Goal: Information Seeking & Learning: Understand process/instructions

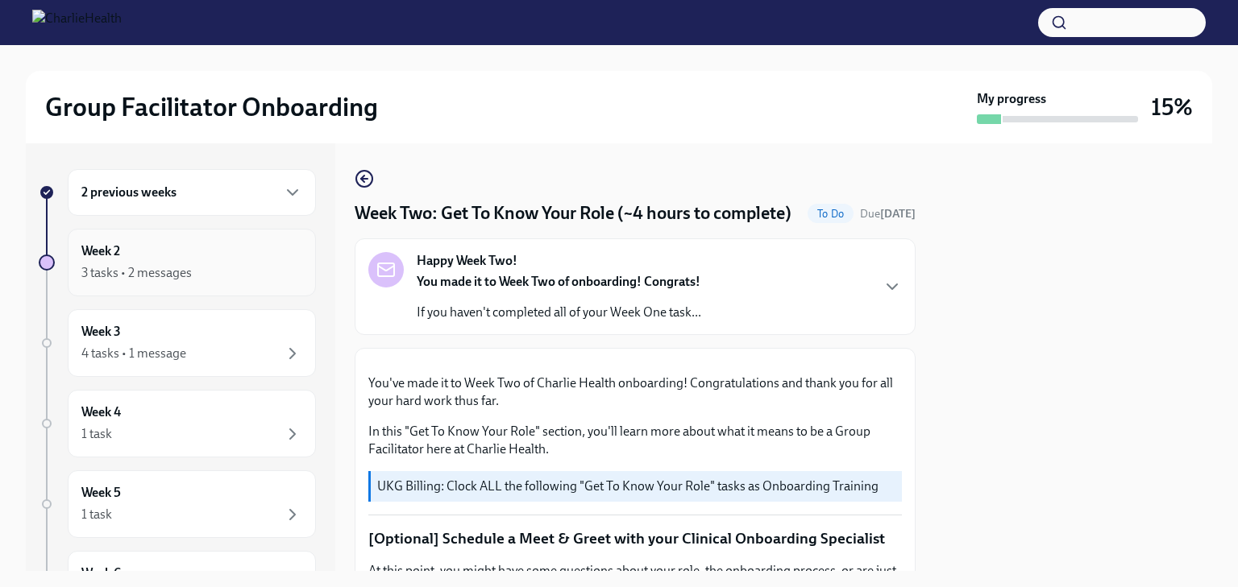
scroll to position [1488, 0]
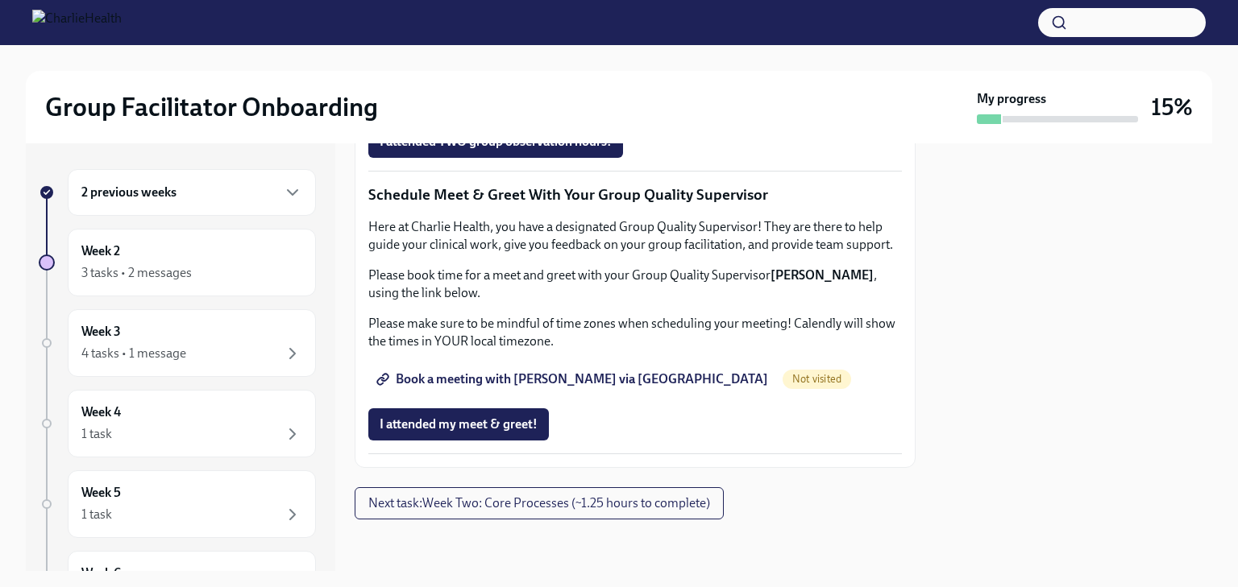
click at [208, 199] on div "2 previous weeks" at bounding box center [191, 192] width 221 height 19
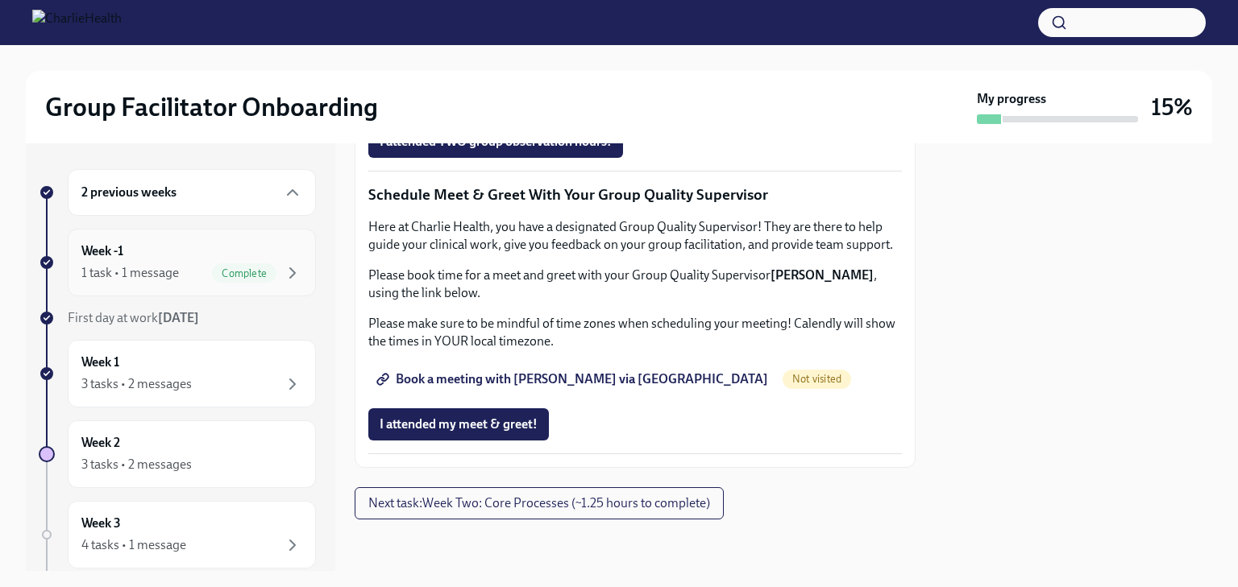
click at [173, 272] on div "1 task • 1 message" at bounding box center [130, 273] width 98 height 18
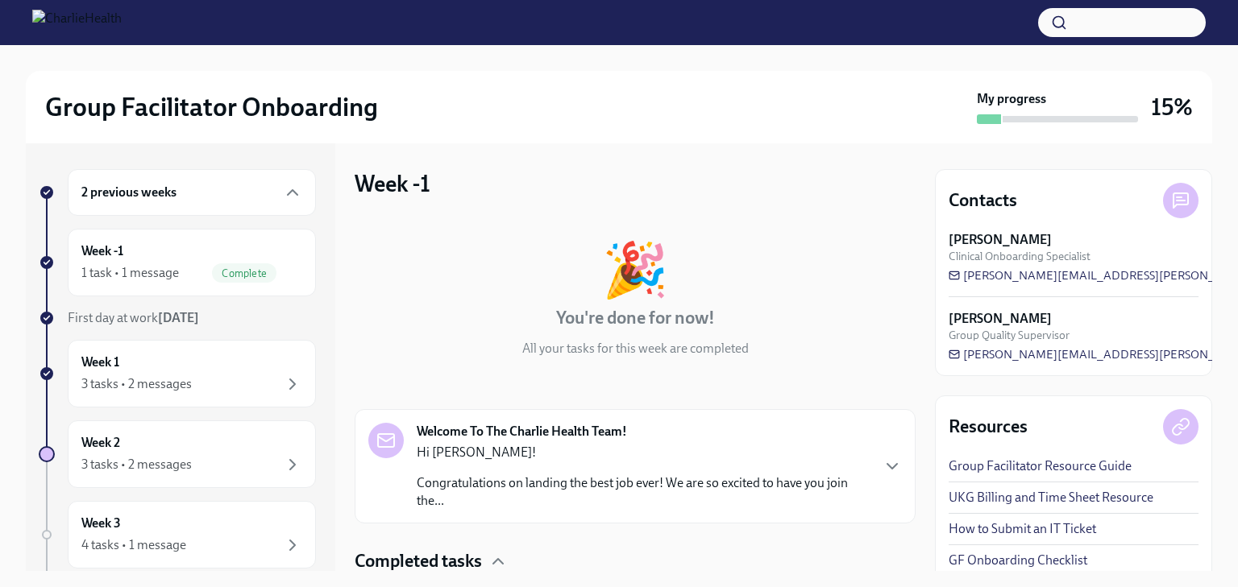
scroll to position [119, 0]
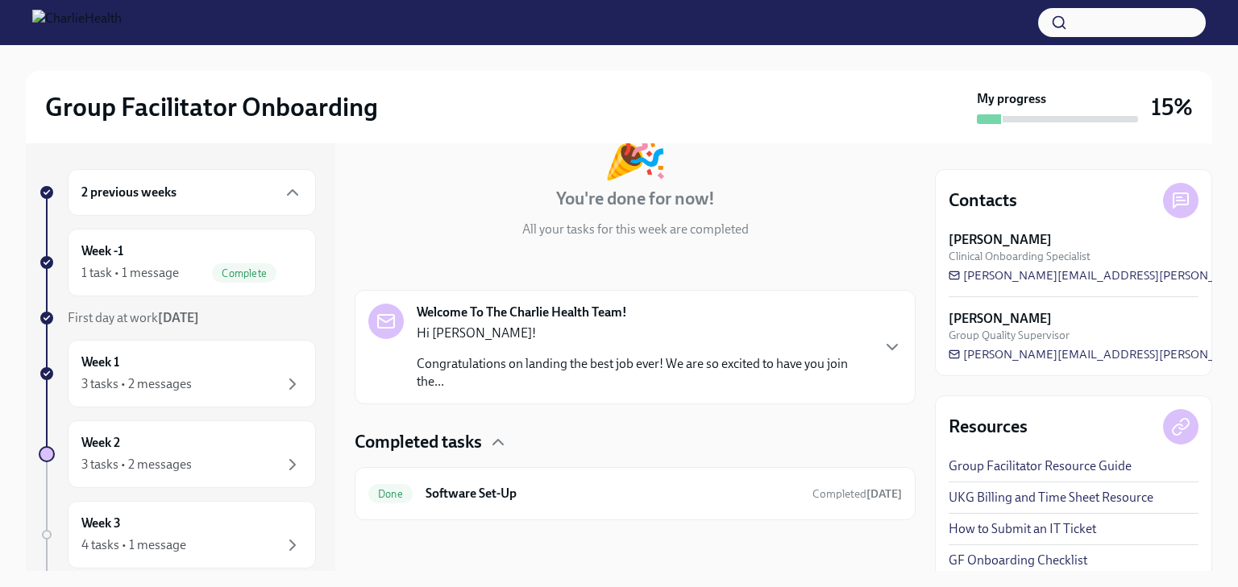
click at [479, 315] on strong "Welcome To The Charlie Health Team!" at bounding box center [522, 313] width 210 height 18
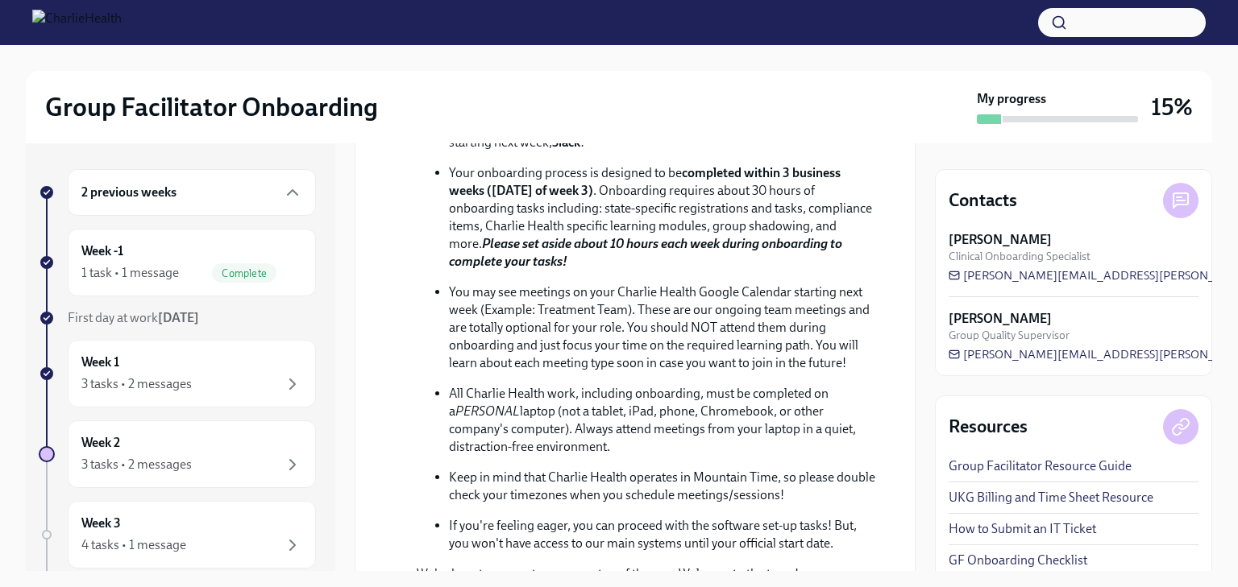
scroll to position [933, 0]
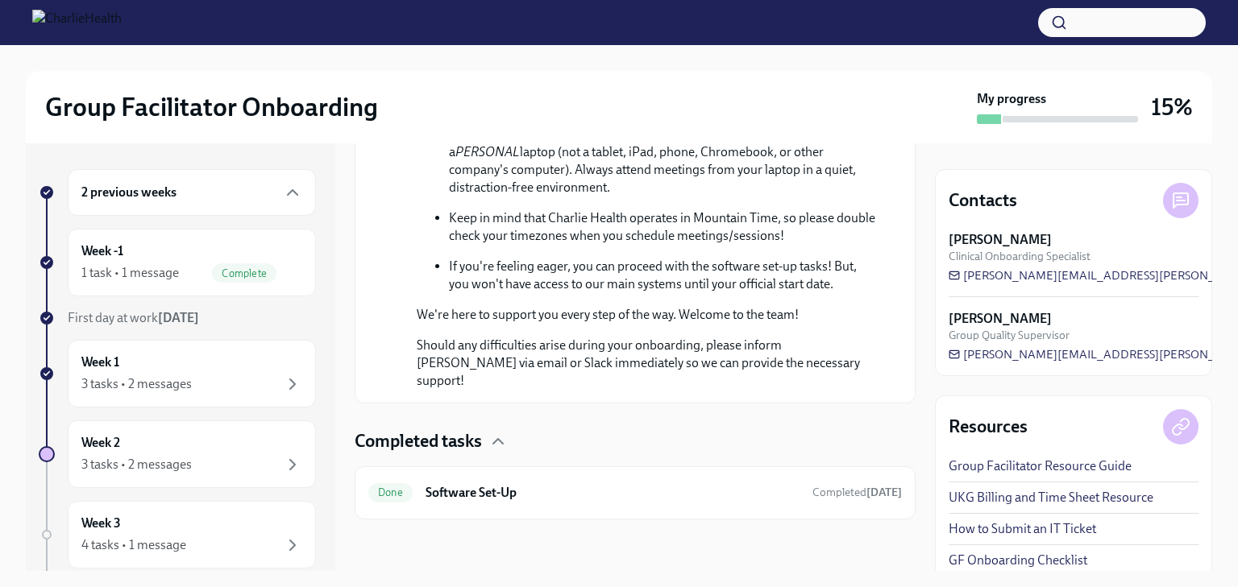
click at [459, 522] on div at bounding box center [635, 546] width 561 height 52
click at [470, 496] on h6 "Software Set-Up" at bounding box center [612, 493] width 374 height 18
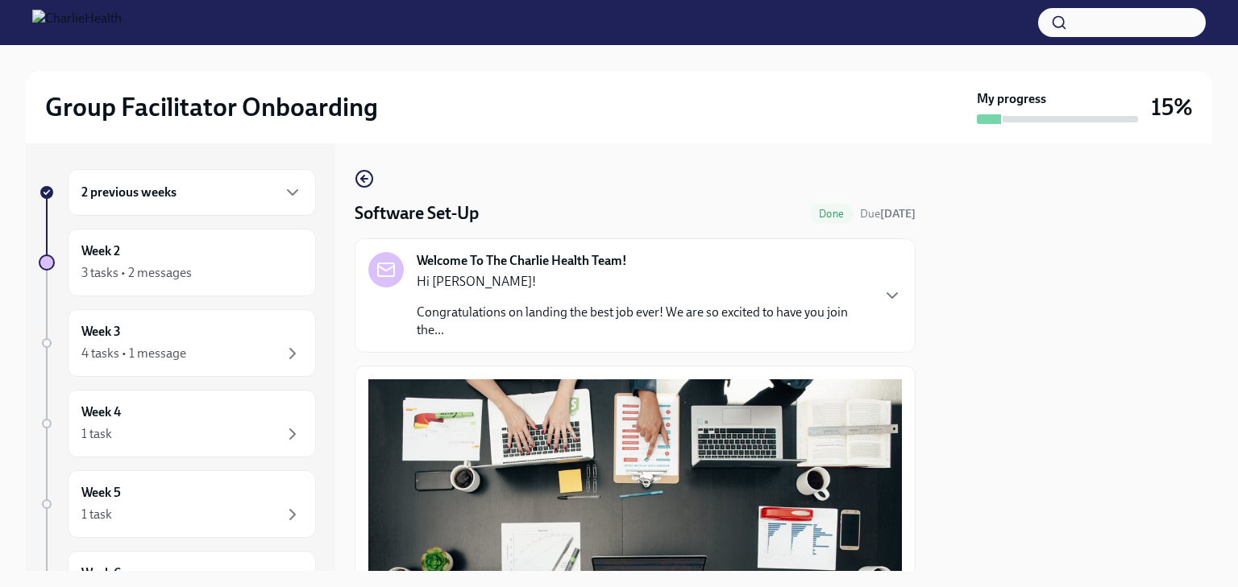
scroll to position [215, 0]
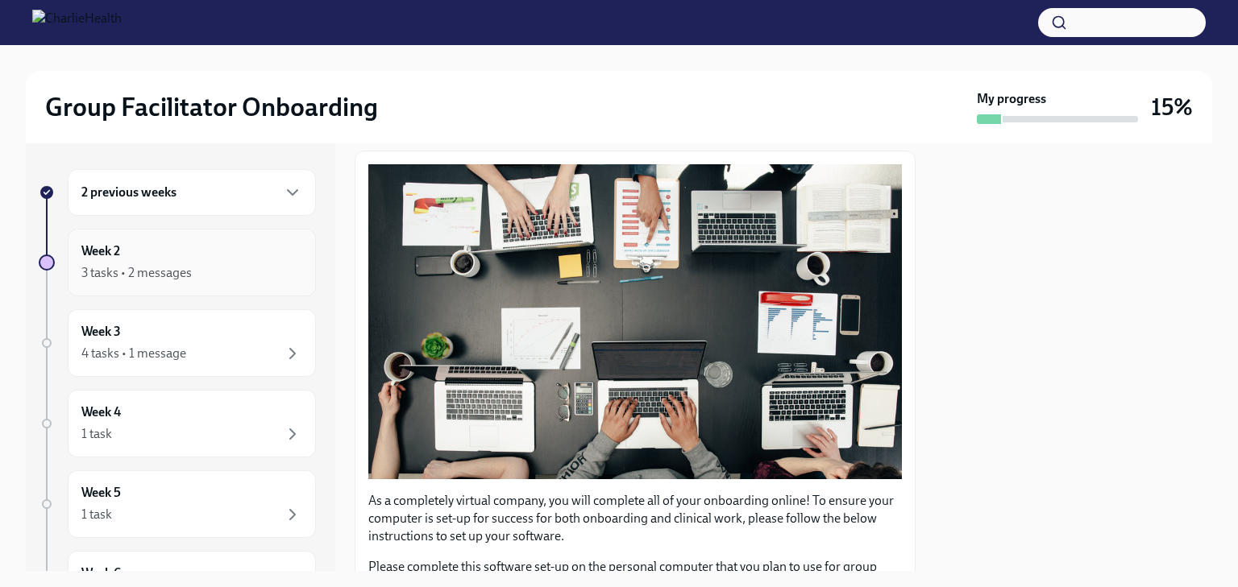
click at [103, 255] on h6 "Week 2" at bounding box center [100, 252] width 39 height 18
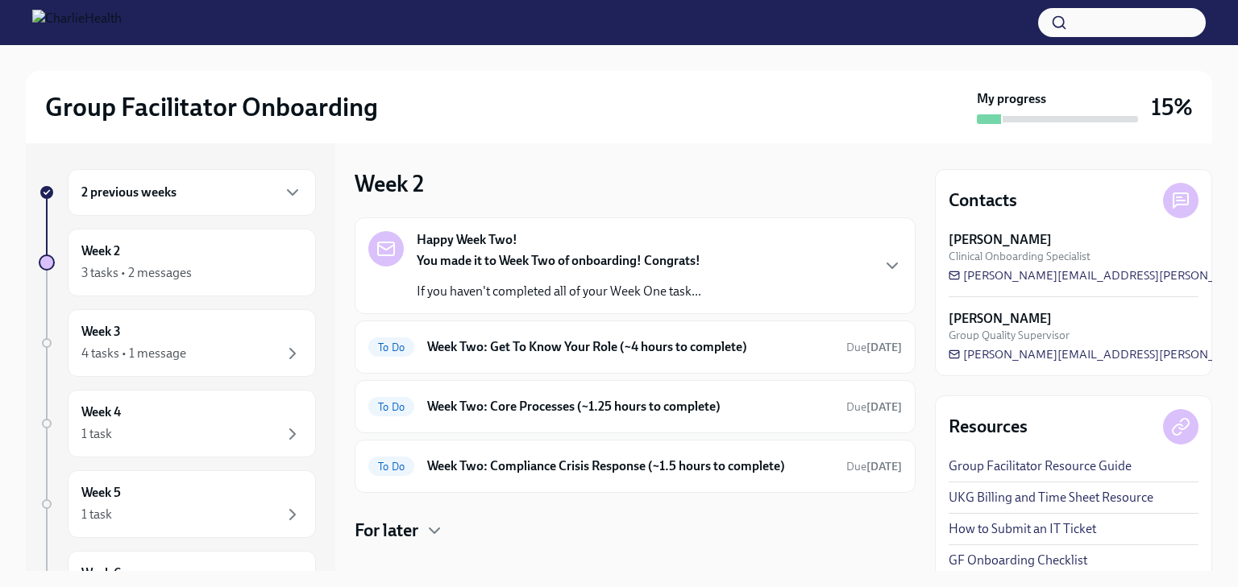
click at [529, 286] on p "If you haven't completed all of your Week One task..." at bounding box center [559, 292] width 284 height 18
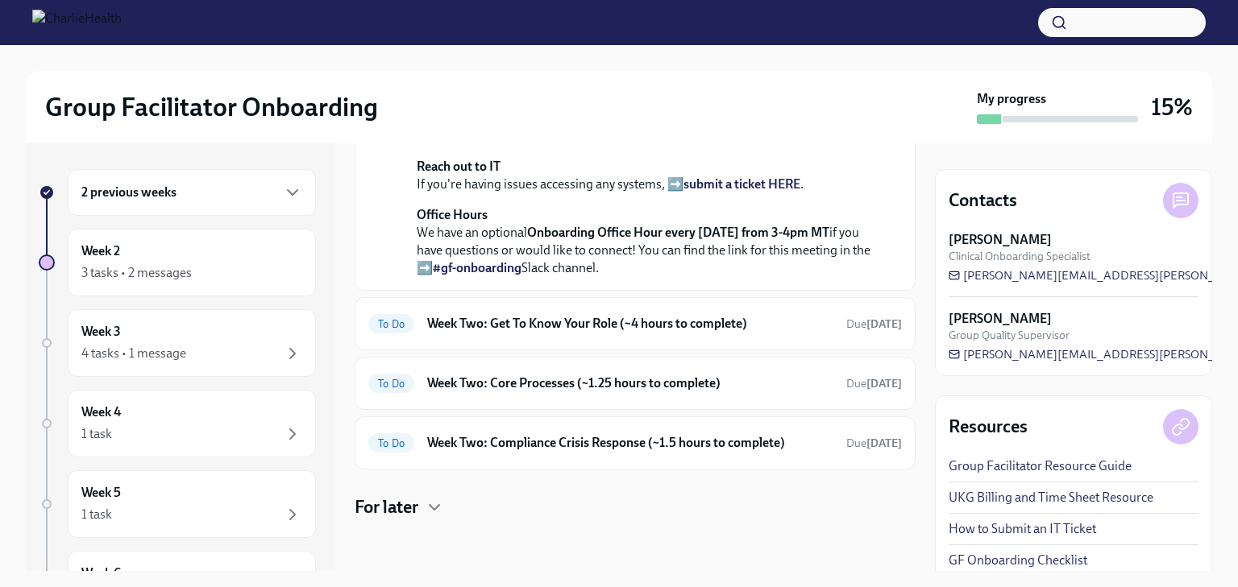
scroll to position [512, 0]
click at [557, 337] on div "To Do Week Two: Get To Know Your Role (~4 hours to complete) Due [DATE]" at bounding box center [634, 324] width 533 height 26
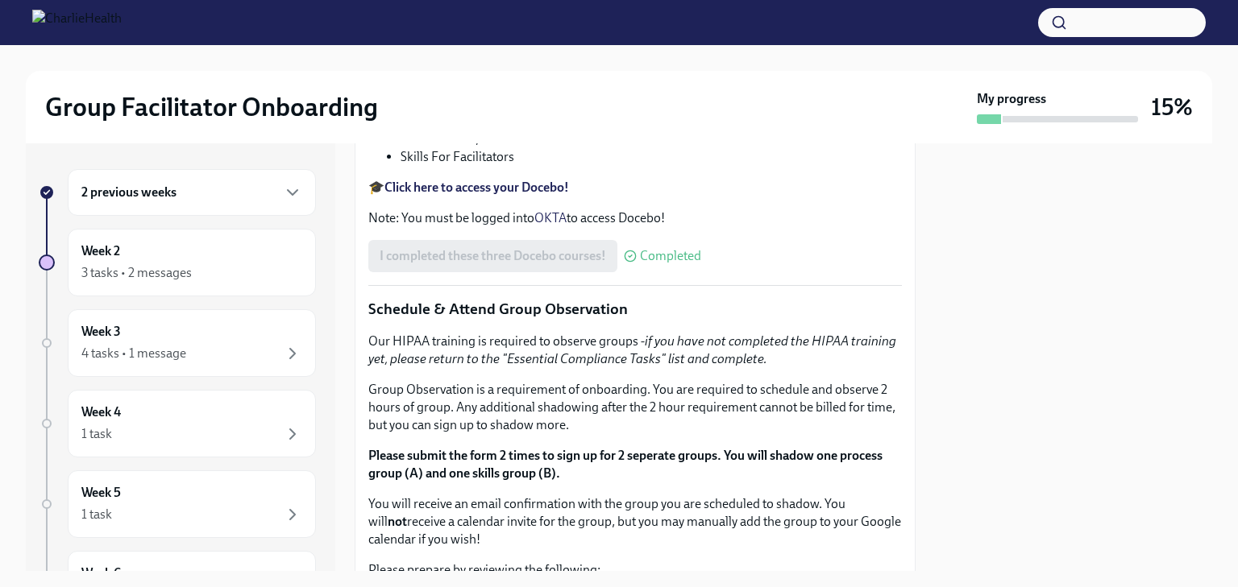
scroll to position [650, 0]
